Goal: Transaction & Acquisition: Book appointment/travel/reservation

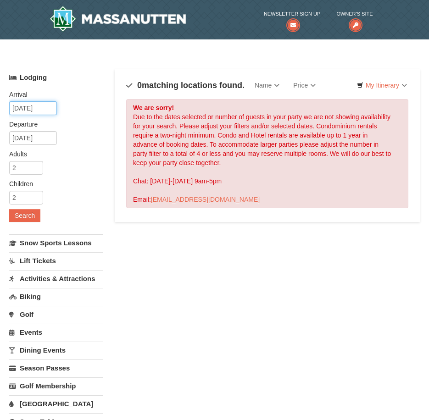
click at [43, 109] on input "[DATE]" at bounding box center [33, 108] width 48 height 14
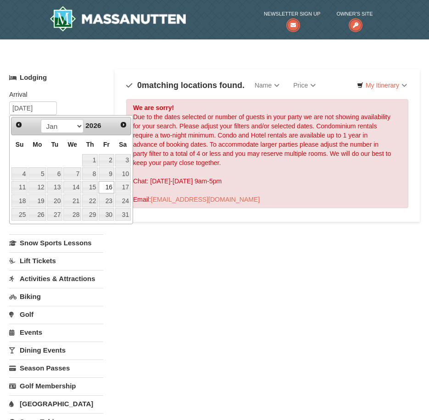
click at [107, 187] on link "16" at bounding box center [107, 187] width 16 height 13
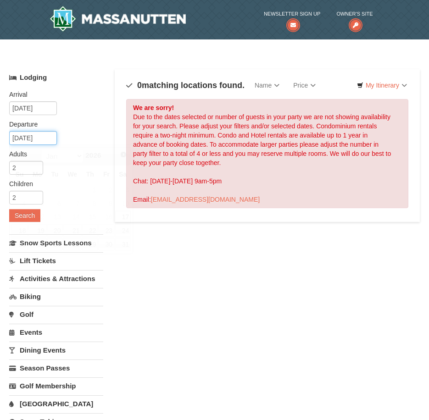
click at [51, 137] on input "[DATE]" at bounding box center [33, 138] width 48 height 14
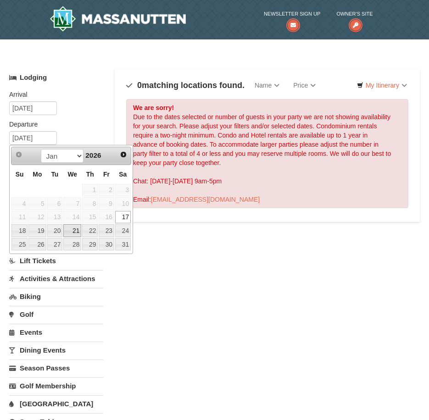
click at [74, 232] on link "21" at bounding box center [72, 230] width 18 height 13
type input "[DATE]"
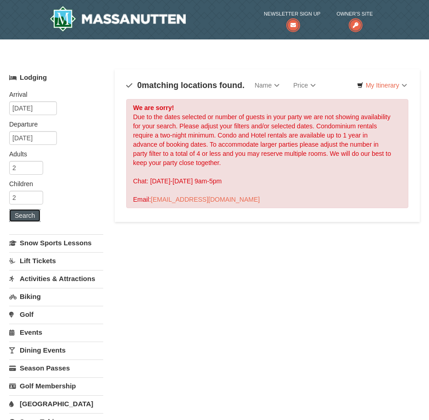
click at [30, 217] on button "Search" at bounding box center [24, 215] width 31 height 13
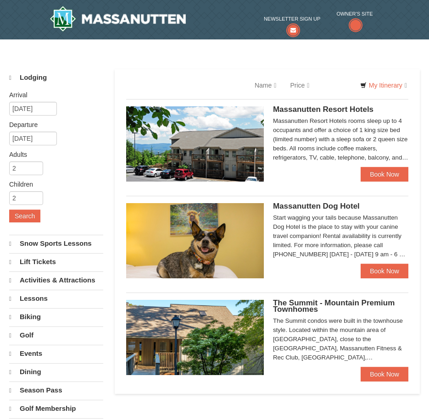
select select "10"
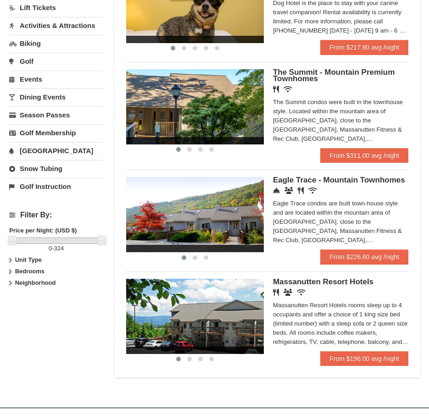
scroll to position [275, 0]
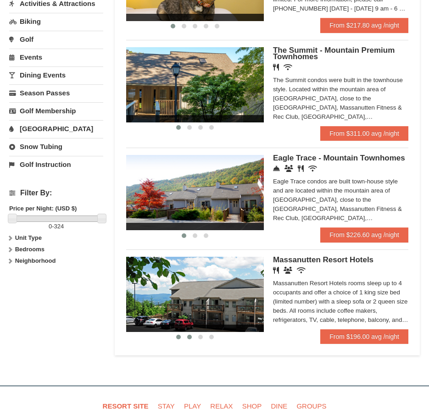
click at [186, 333] on button at bounding box center [189, 337] width 11 height 9
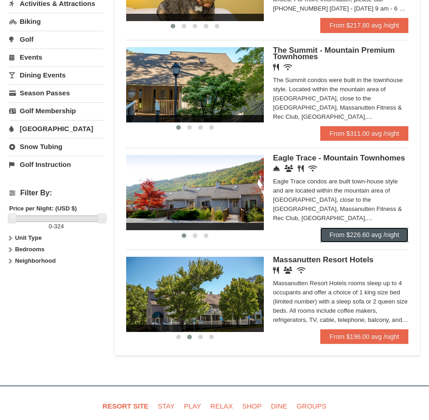
click at [351, 228] on link "From $226.60 avg /night" at bounding box center [364, 235] width 88 height 15
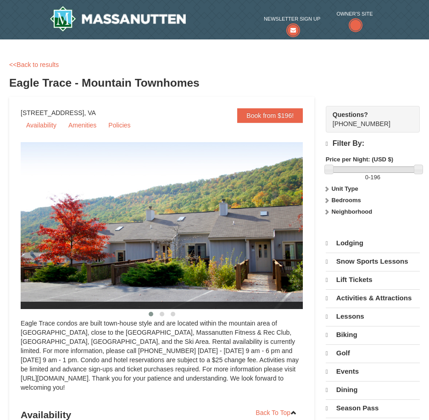
select select "10"
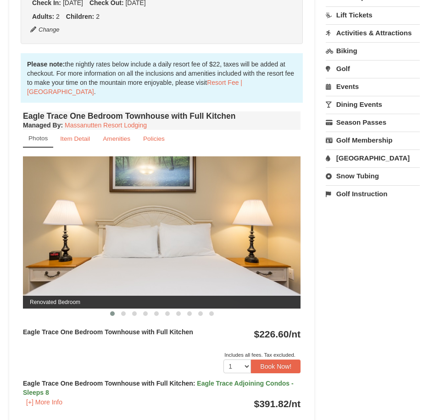
scroll to position [321, 0]
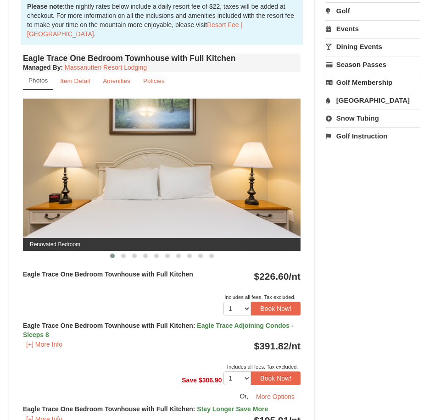
click at [294, 182] on img at bounding box center [162, 175] width 278 height 152
click at [274, 176] on img at bounding box center [162, 175] width 278 height 152
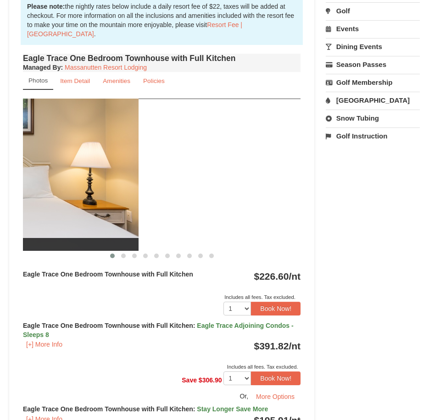
drag, startPoint x: 274, startPoint y: 176, endPoint x: 120, endPoint y: 162, distance: 154.4
click at [103, 165] on img at bounding box center [0, 175] width 278 height 152
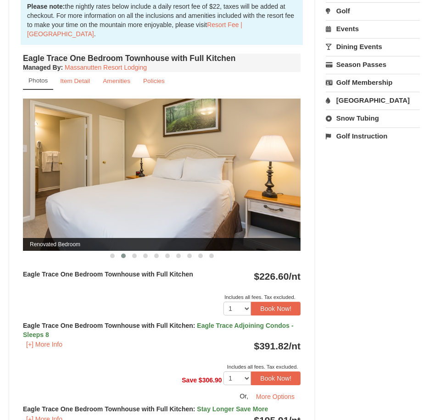
drag, startPoint x: 260, startPoint y: 179, endPoint x: 76, endPoint y: 164, distance: 184.7
click at [79, 165] on img at bounding box center [162, 175] width 278 height 152
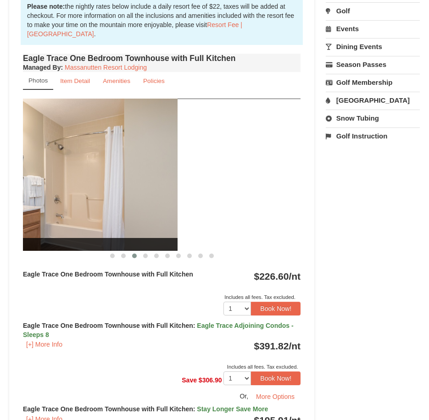
drag, startPoint x: 264, startPoint y: 181, endPoint x: 123, endPoint y: 163, distance: 142.1
click at [123, 164] on img at bounding box center [39, 175] width 278 height 152
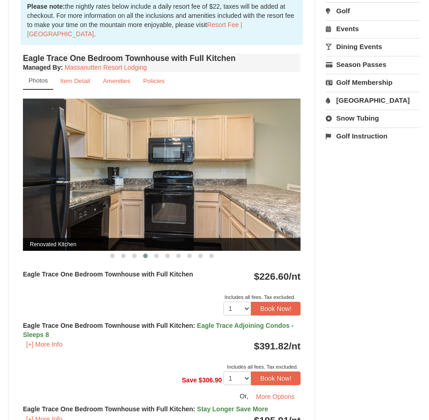
drag, startPoint x: 247, startPoint y: 169, endPoint x: 85, endPoint y: 154, distance: 163.2
click at [88, 155] on img at bounding box center [162, 175] width 278 height 152
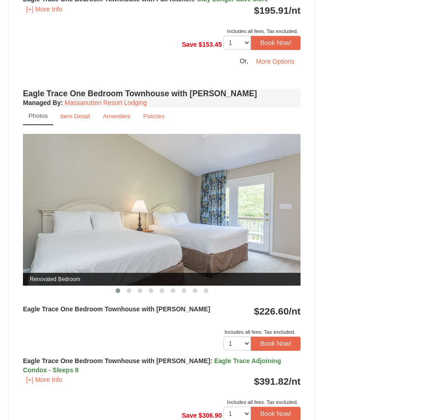
scroll to position [734, 0]
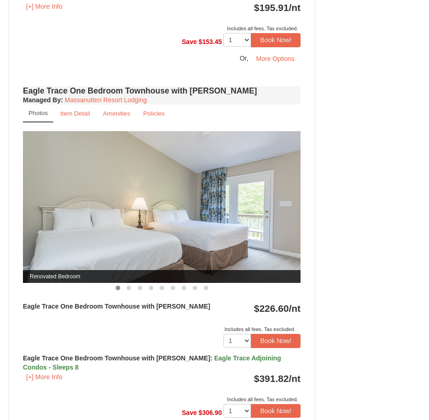
drag, startPoint x: 167, startPoint y: 218, endPoint x: 95, endPoint y: 205, distance: 73.2
click at [95, 206] on img at bounding box center [162, 207] width 278 height 152
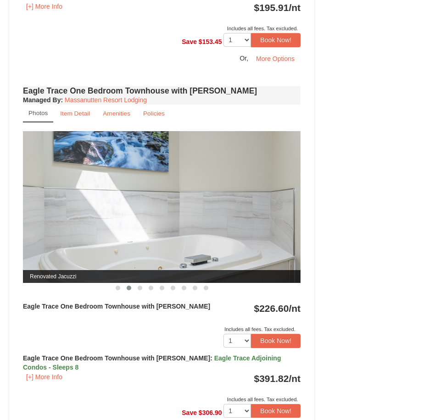
drag, startPoint x: 263, startPoint y: 213, endPoint x: 134, endPoint y: 203, distance: 129.8
click at [135, 204] on img at bounding box center [162, 207] width 278 height 152
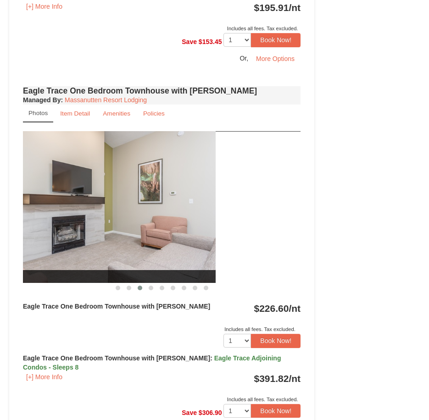
drag, startPoint x: 132, startPoint y: 205, endPoint x: 127, endPoint y: 195, distance: 10.9
click at [66, 197] on img at bounding box center [77, 207] width 278 height 152
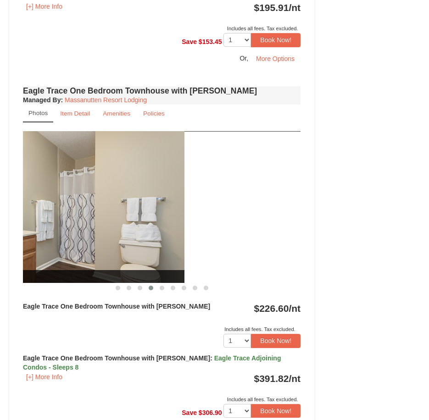
drag, startPoint x: 238, startPoint y: 211, endPoint x: 117, endPoint y: 196, distance: 122.1
click at [109, 200] on img at bounding box center [46, 207] width 278 height 152
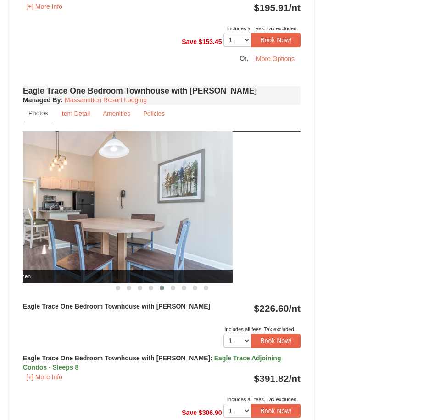
drag, startPoint x: 248, startPoint y: 203, endPoint x: 104, endPoint y: 190, distance: 144.7
click at [104, 191] on img at bounding box center [94, 207] width 278 height 152
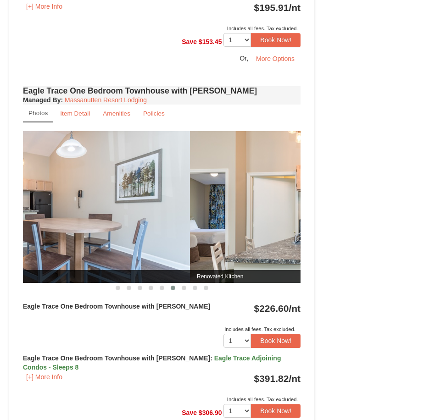
drag, startPoint x: 124, startPoint y: 187, endPoint x: 302, endPoint y: 207, distance: 178.8
click at [312, 211] on div "Book from $196! 1822 Resort Drive, Massanutten, VA Availability Amenities Polic…" at bounding box center [161, 42] width 305 height 1360
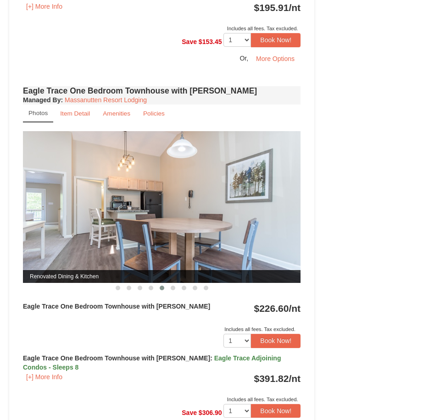
drag, startPoint x: 120, startPoint y: 199, endPoint x: 96, endPoint y: 196, distance: 23.6
click at [96, 196] on img at bounding box center [162, 207] width 278 height 152
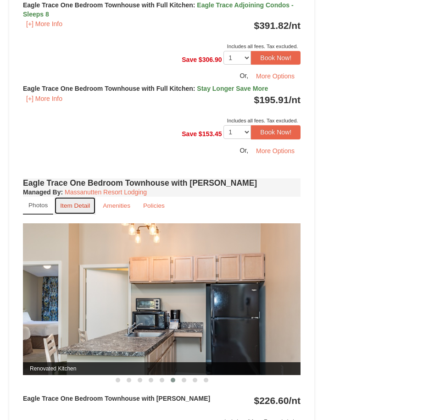
scroll to position [643, 0]
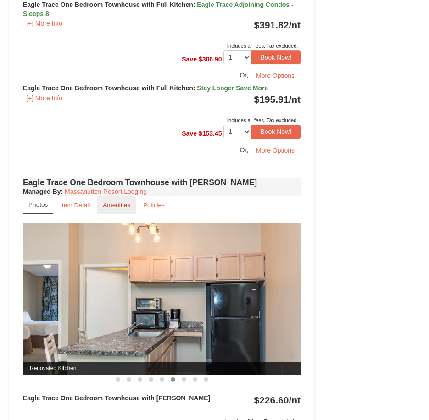
click at [119, 208] on small "Amenities" at bounding box center [117, 205] width 28 height 7
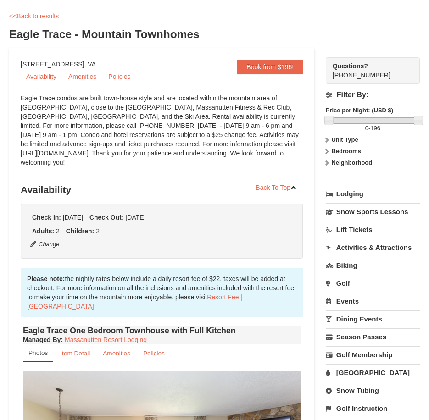
scroll to position [0, 0]
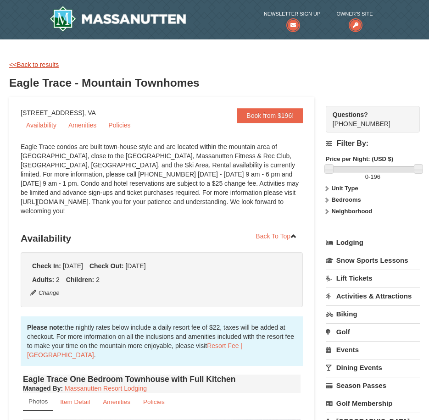
click at [31, 62] on link "<<Back to results" at bounding box center [34, 64] width 50 height 7
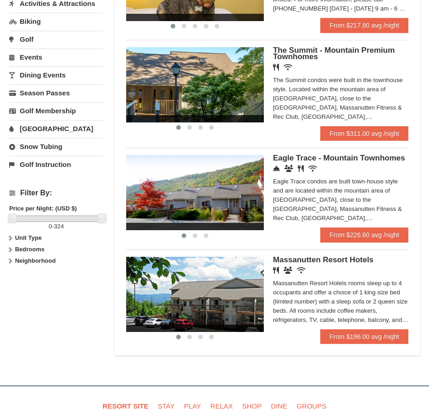
scroll to position [230, 0]
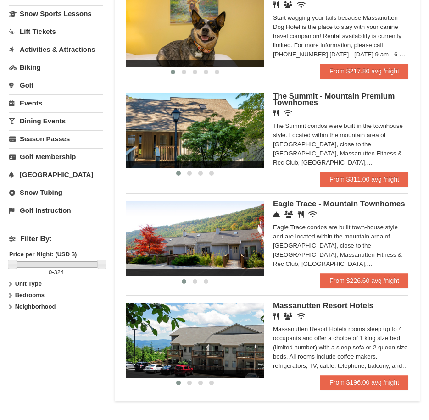
click at [36, 51] on link "Activities & Attractions" at bounding box center [56, 49] width 94 height 17
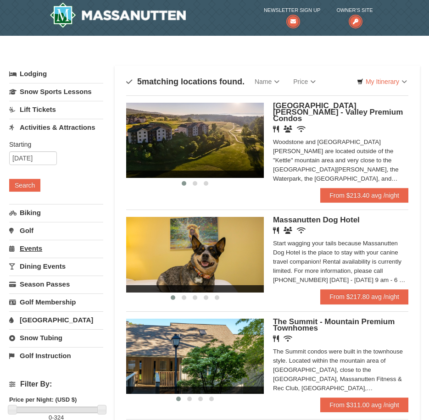
scroll to position [0, 0]
